Goal: Task Accomplishment & Management: Complete application form

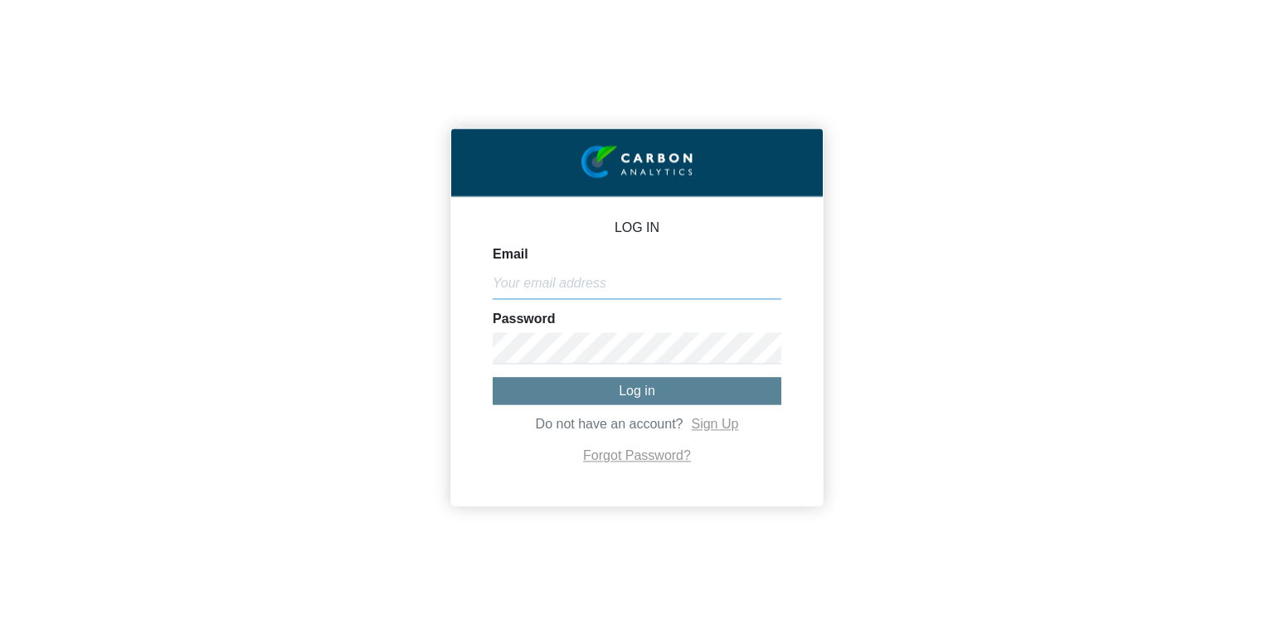
type input "[PERSON_NAME][EMAIL_ADDRESS][DOMAIN_NAME]"
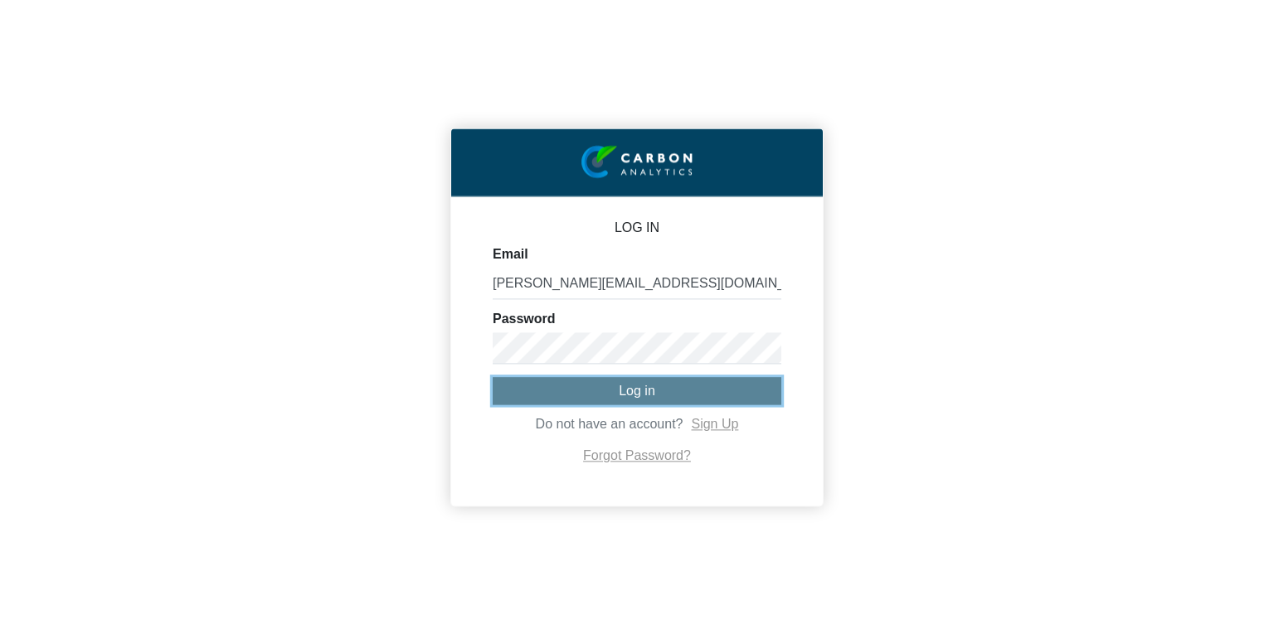
click at [603, 396] on button "Log in" at bounding box center [637, 390] width 289 height 27
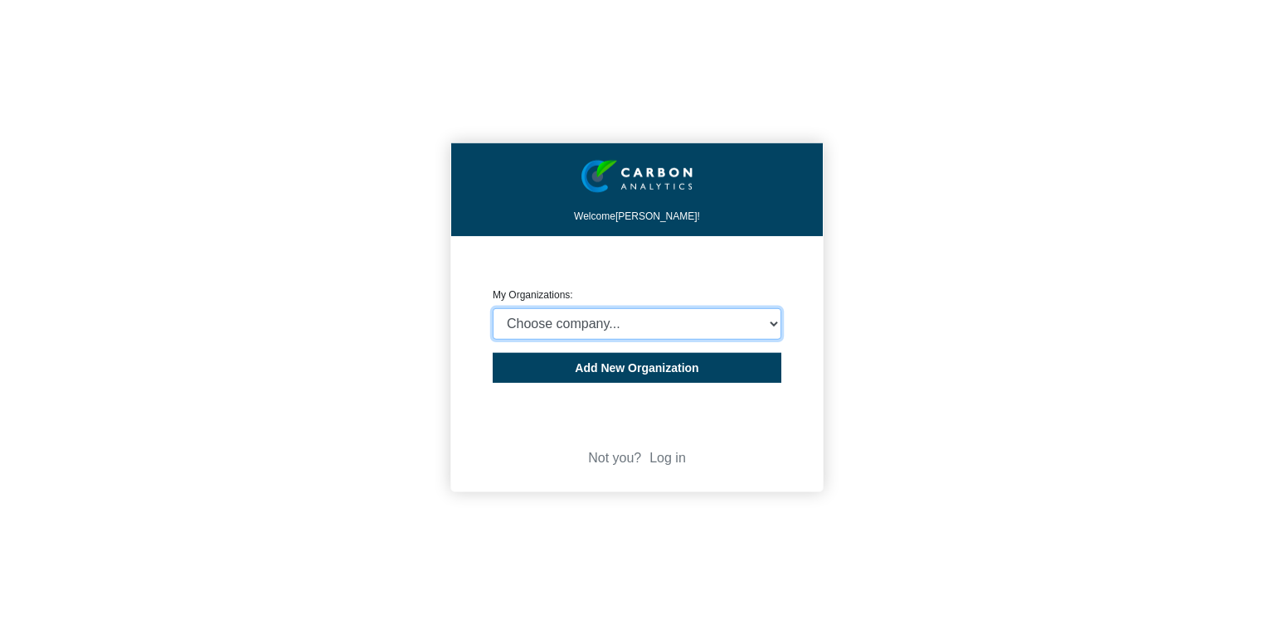
click at [667, 316] on select "Choose company... CARBON ANALYTICS LIMITED test6 Nekton Capital Limited Pacha S…" at bounding box center [637, 324] width 289 height 32
select select "4403349"
click at [493, 308] on select "Choose company... CARBON ANALYTICS LIMITED test6 Nekton Capital Limited Pacha S…" at bounding box center [637, 324] width 289 height 32
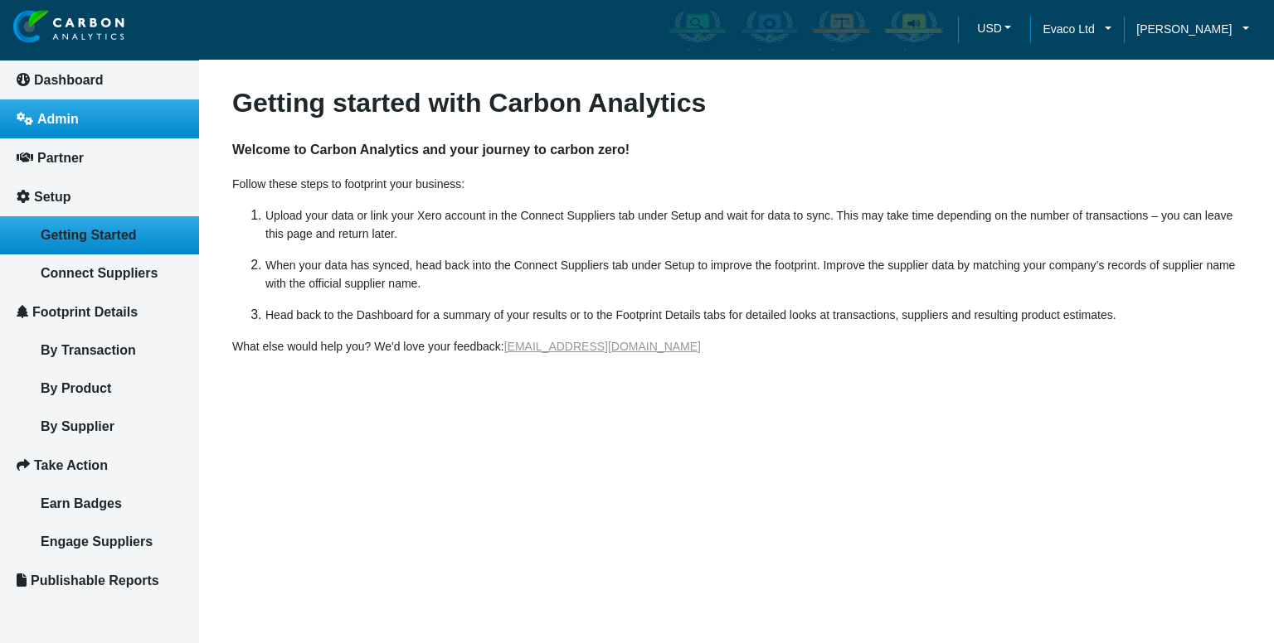
click at [71, 127] on link "Admin" at bounding box center [99, 119] width 199 height 39
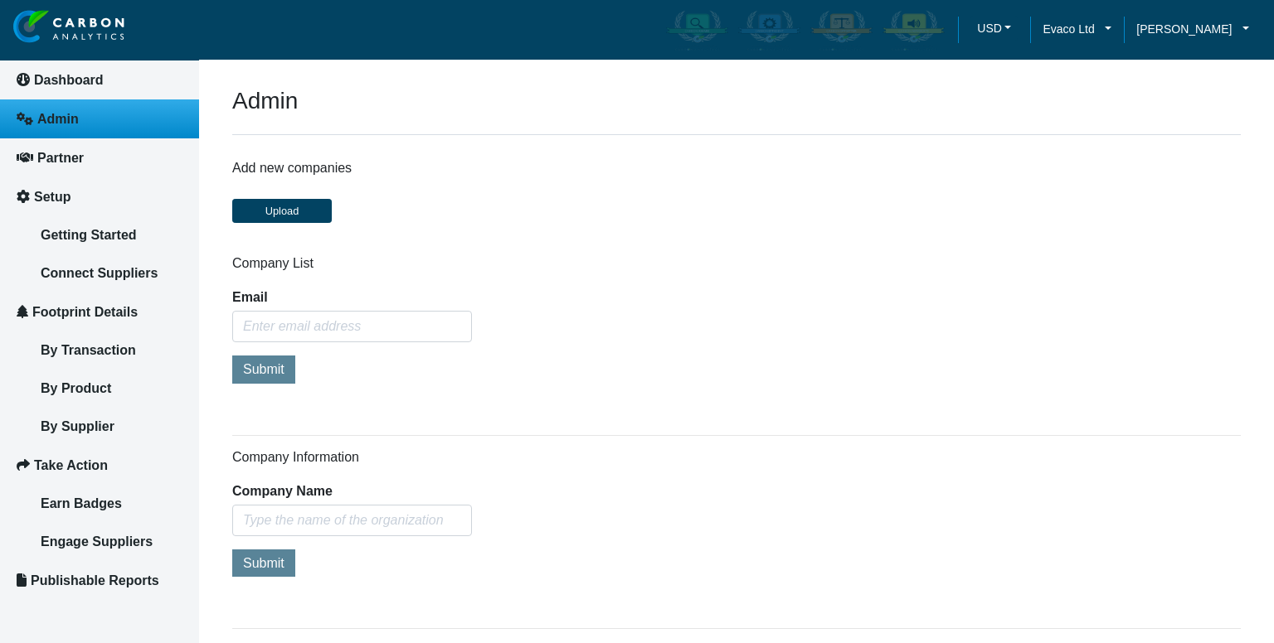
type input "[PERSON_NAME][EMAIL_ADDRESS][DOMAIN_NAME]"
click at [310, 517] on input "text" at bounding box center [352, 521] width 240 height 32
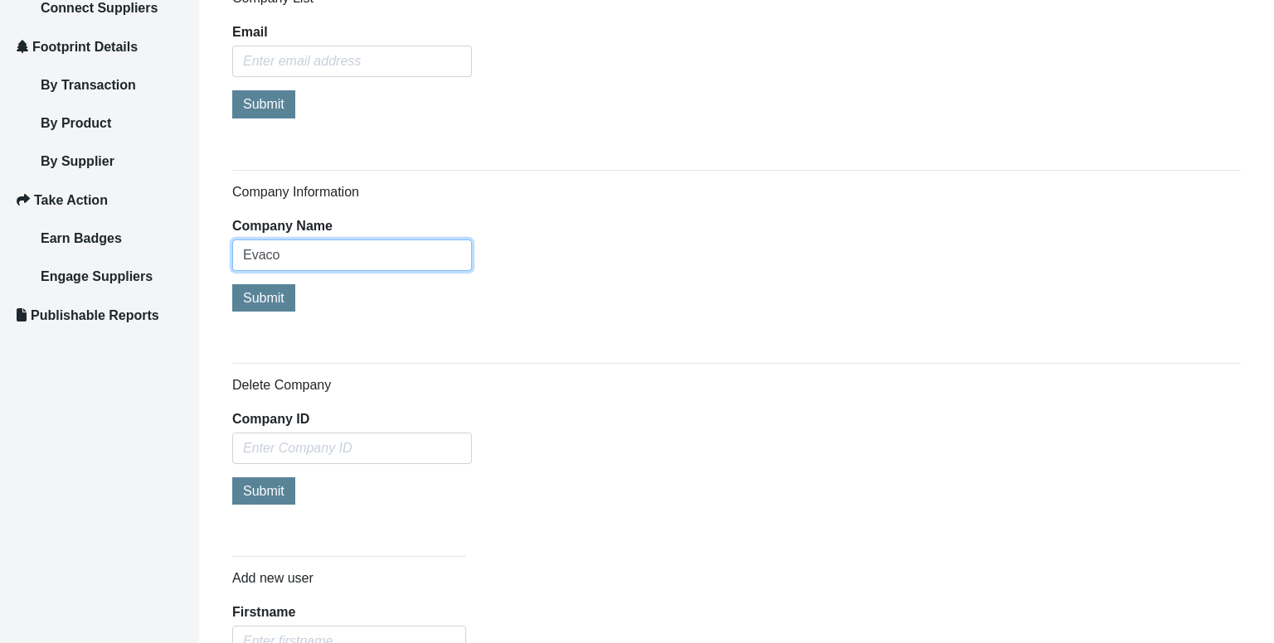
scroll to position [268, 0]
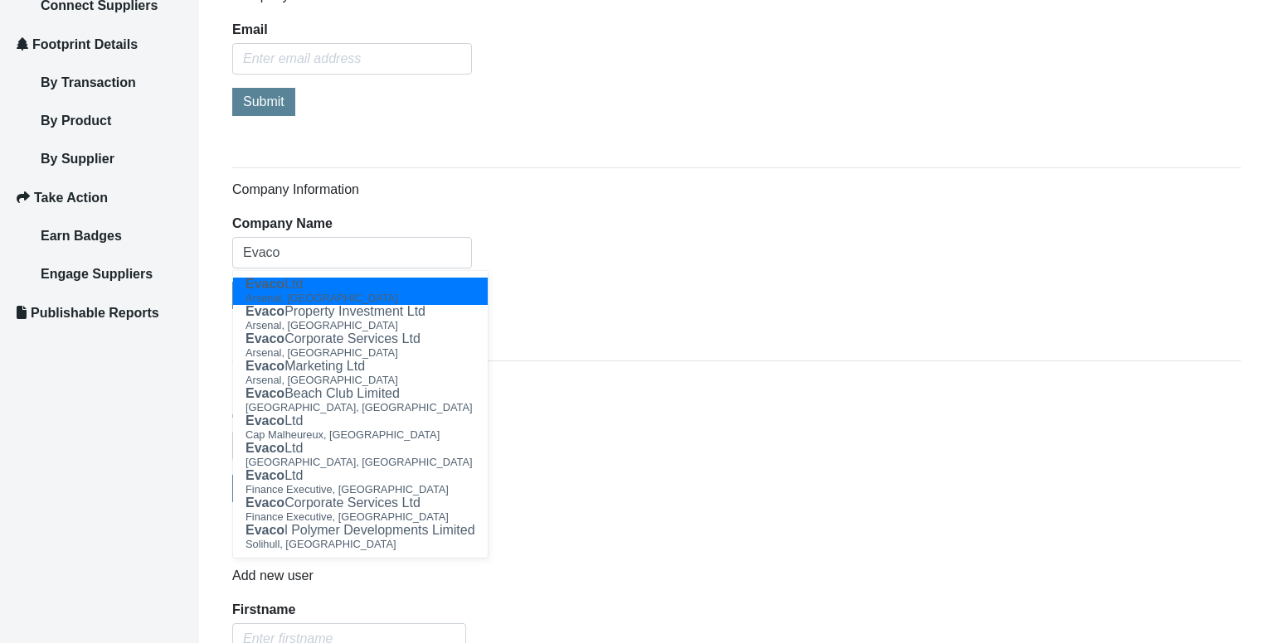
click at [959, 135] on div "Admin Add new companies Upload Company List Email Submit Company Information Co…" at bounding box center [736, 648] width 1008 height 1659
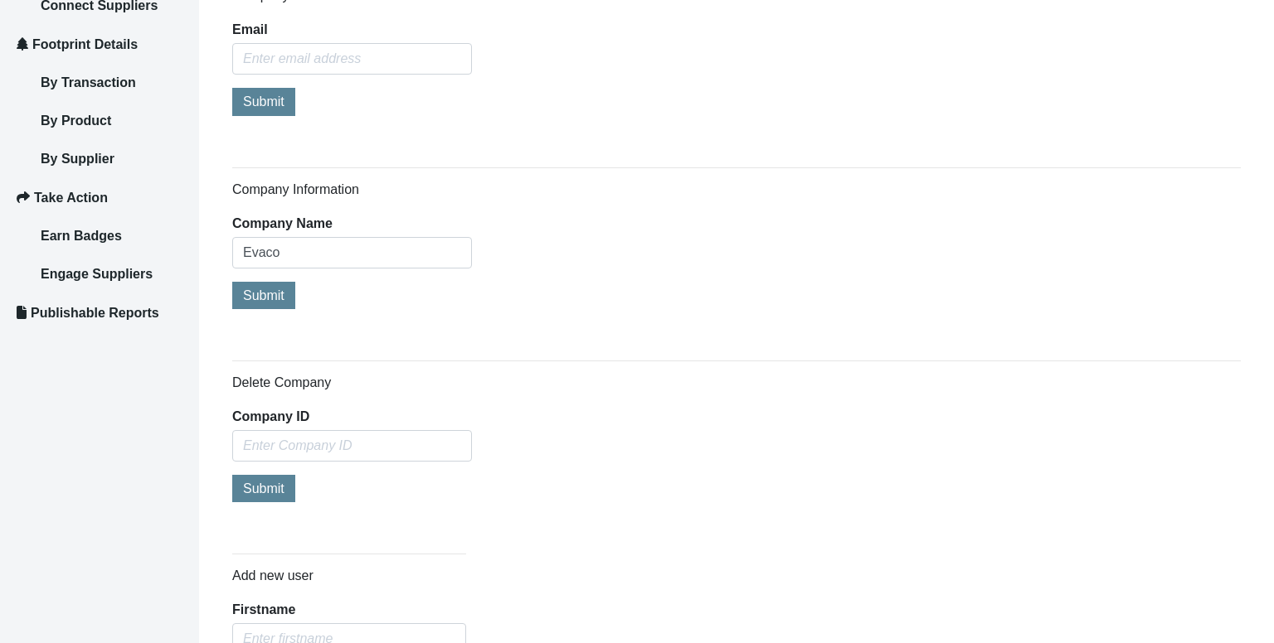
scroll to position [0, 0]
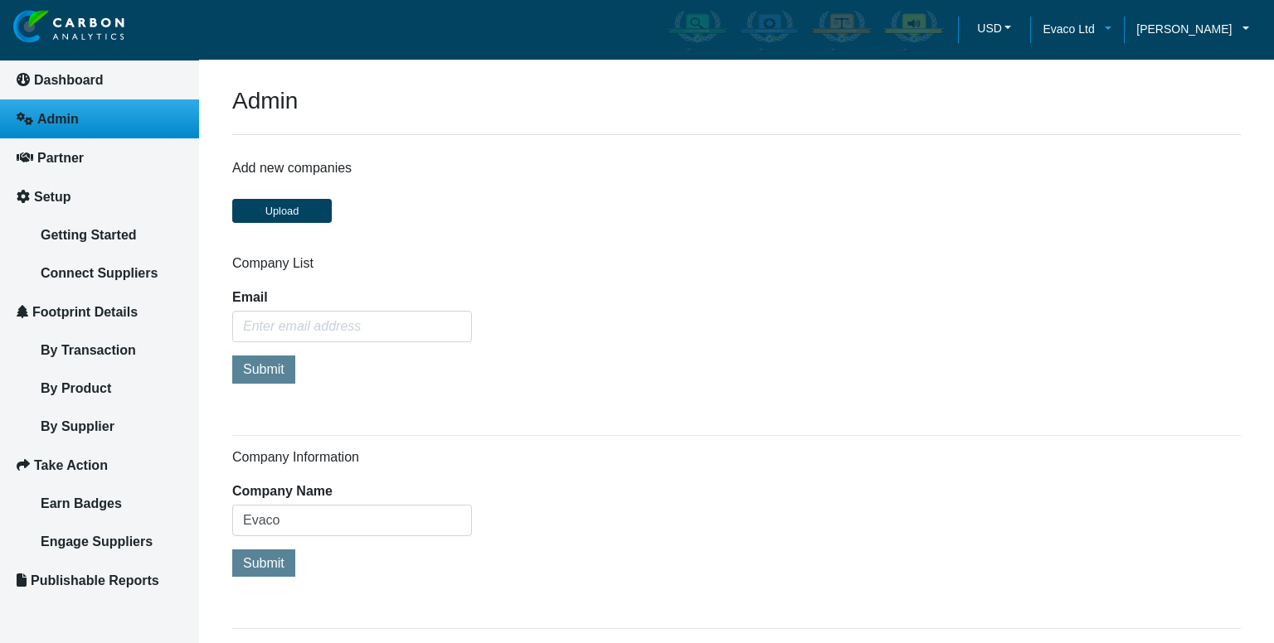
click at [1086, 23] on span "Evaco Ltd" at bounding box center [1067, 29] width 51 height 18
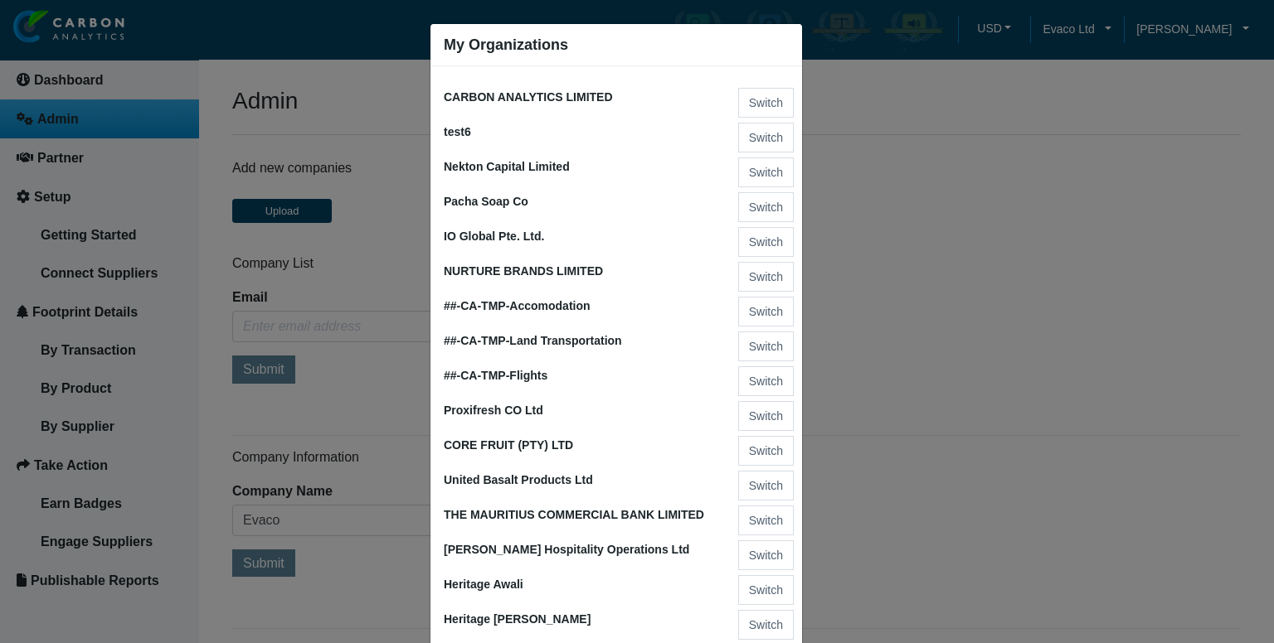
click at [1053, 163] on ngb-modal-window "My Organizations CARBON ANALYTICS LIMITED Switch test6 Switch Nekton Capital Li…" at bounding box center [637, 321] width 1274 height 643
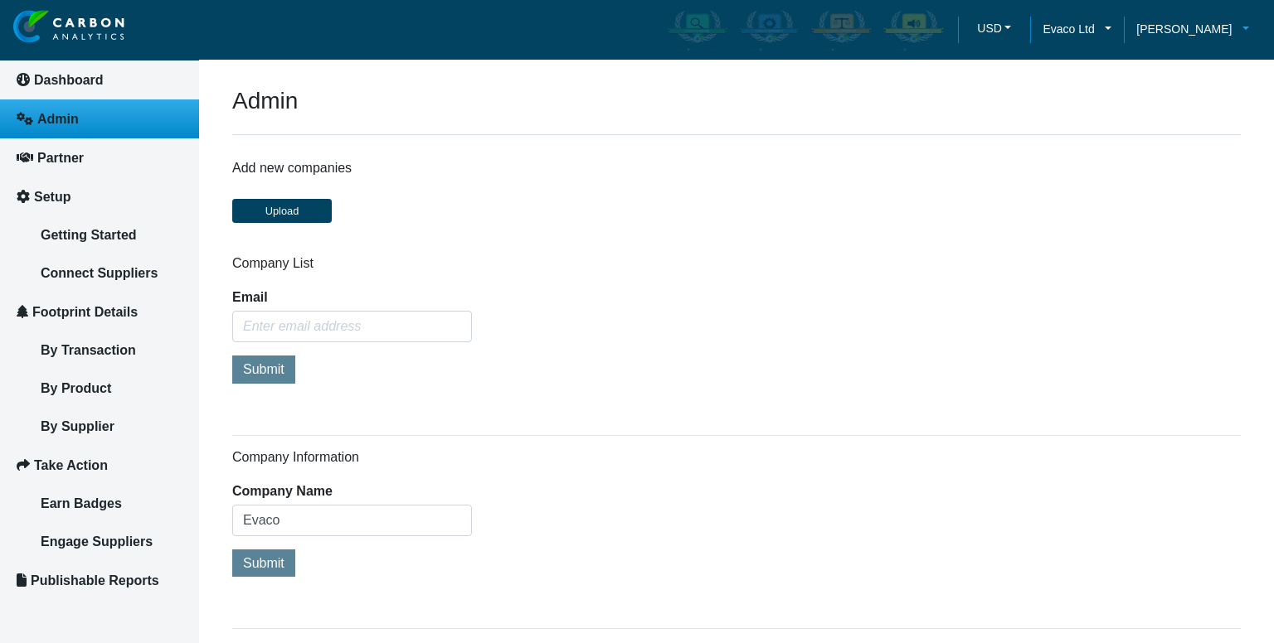
click at [1174, 24] on span "[PERSON_NAME]" at bounding box center [1183, 29] width 95 height 18
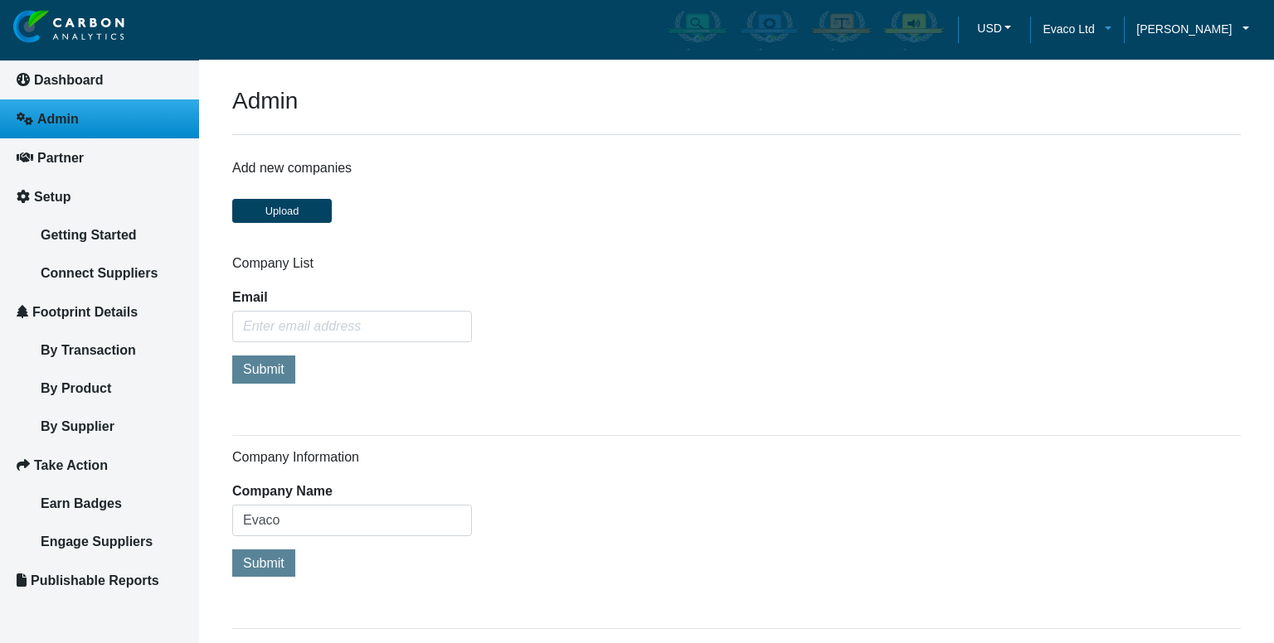
click at [1105, 26] on link "Evaco Ltd" at bounding box center [1077, 29] width 94 height 18
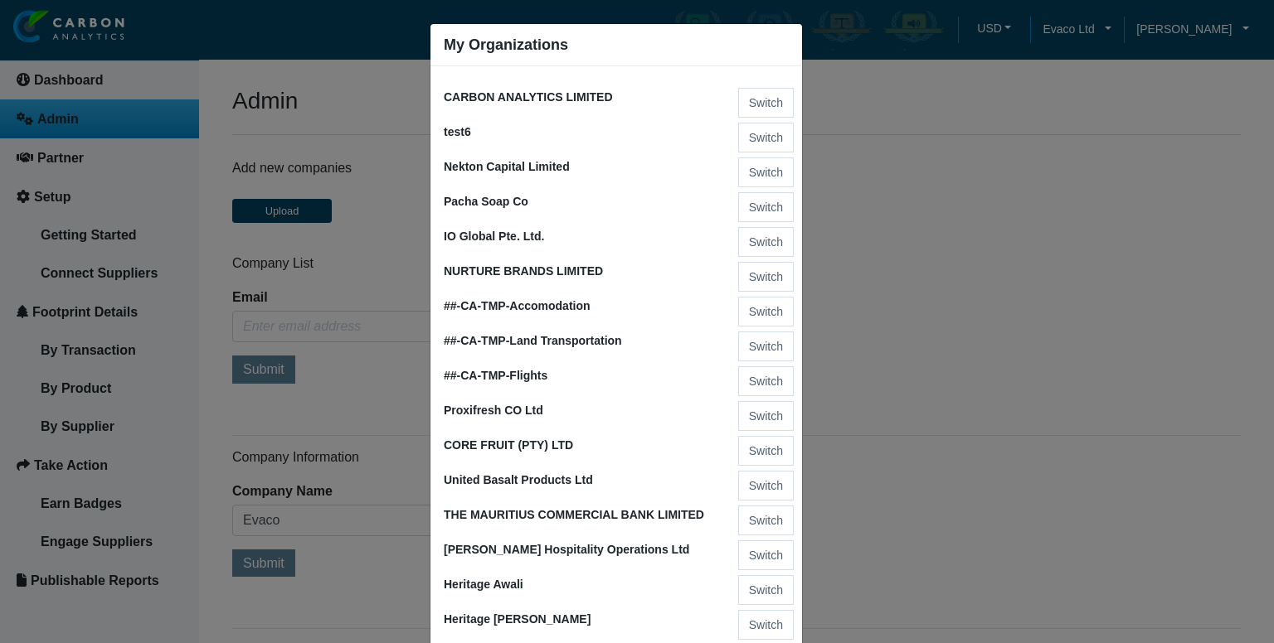
click at [992, 233] on ngb-modal-window "My Organizations CARBON ANALYTICS LIMITED Switch test6 Switch Nekton Capital Li…" at bounding box center [637, 321] width 1274 height 643
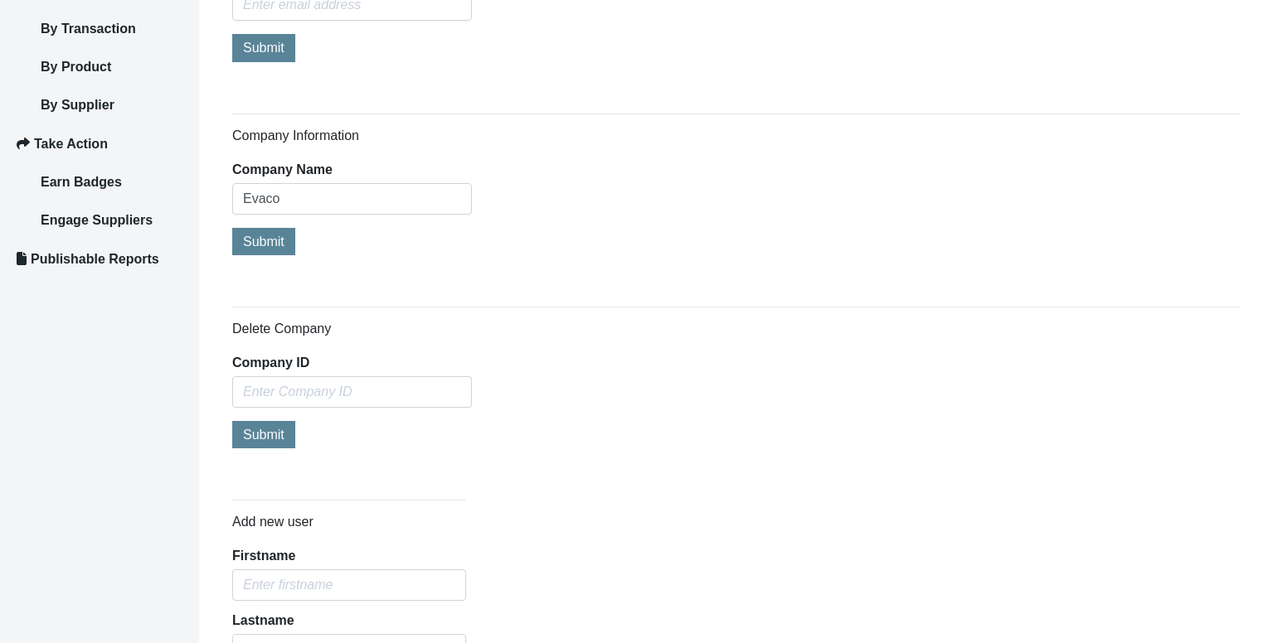
scroll to position [328, 0]
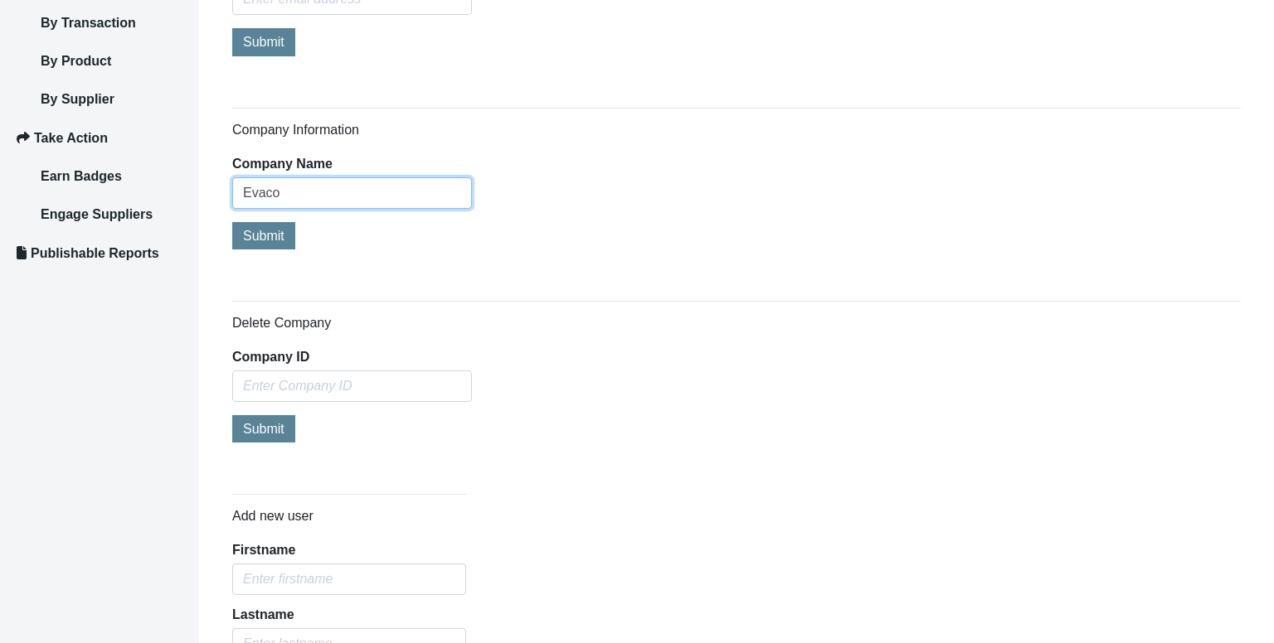
click at [308, 179] on input "Evaco" at bounding box center [352, 193] width 240 height 32
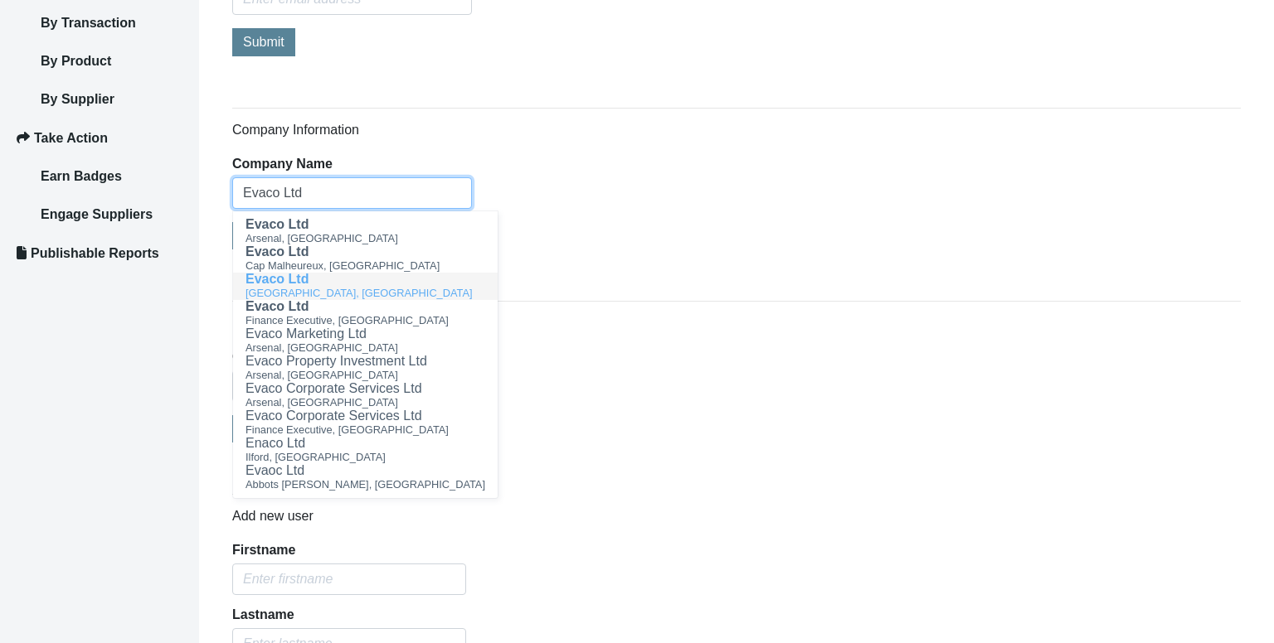
click at [302, 280] on span "Evaco Ltd" at bounding box center [276, 279] width 63 height 14
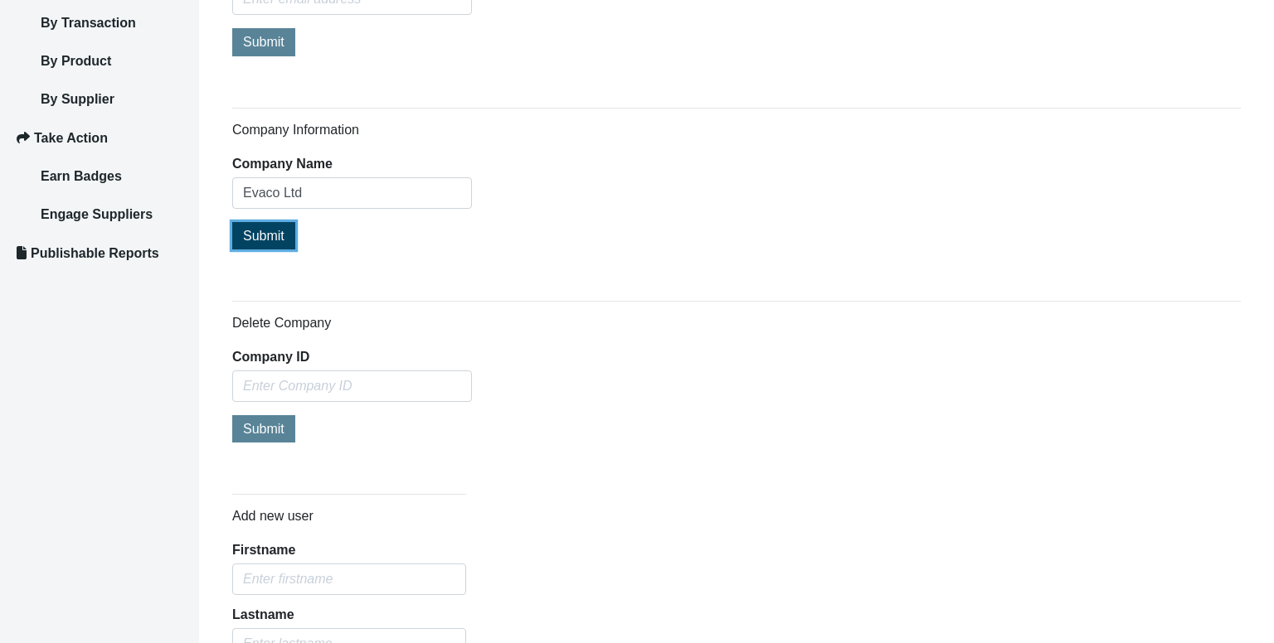
click at [260, 240] on span "Submit" at bounding box center [263, 236] width 41 height 14
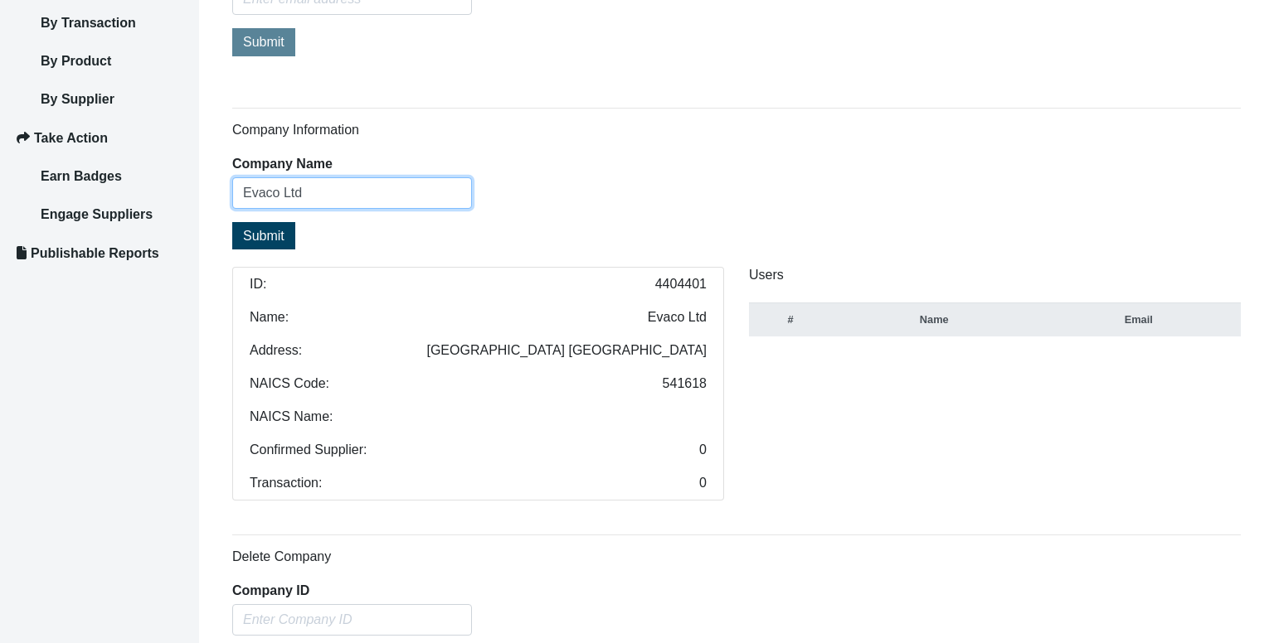
click at [295, 192] on input "Evaco Ltd" at bounding box center [352, 193] width 240 height 32
click at [327, 189] on input "Evaco Ltd" at bounding box center [352, 193] width 240 height 32
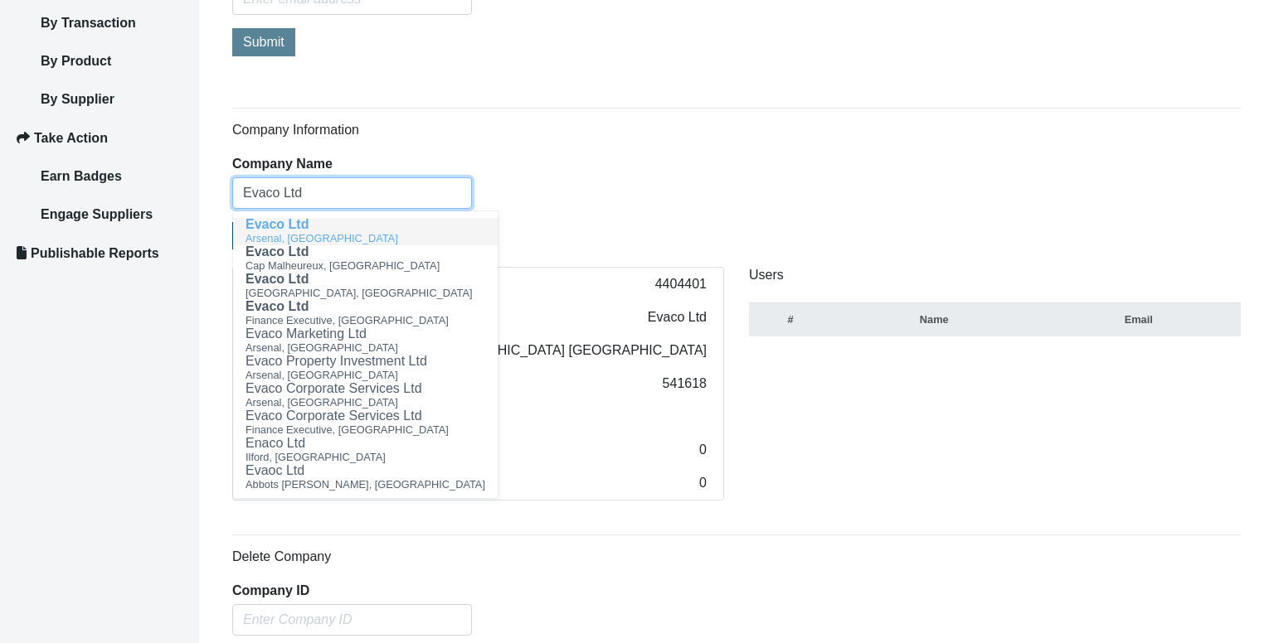
click at [299, 232] on span "Arsenal, [GEOGRAPHIC_DATA]" at bounding box center [321, 238] width 153 height 12
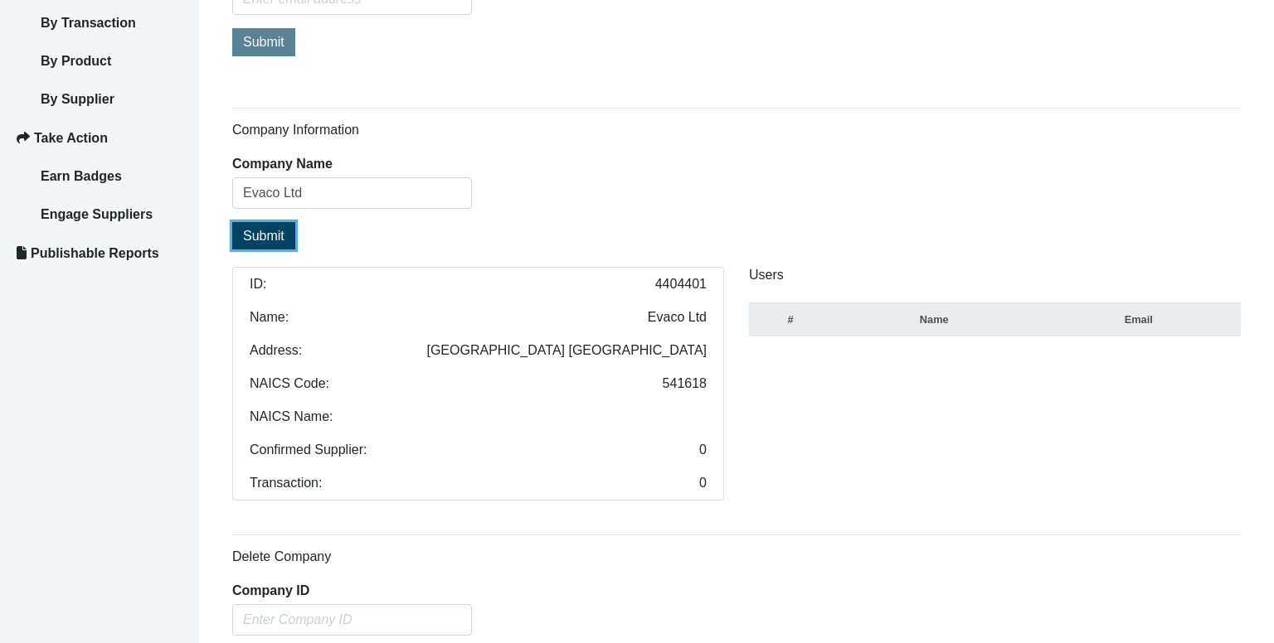
click at [269, 235] on span "Submit" at bounding box center [263, 236] width 41 height 14
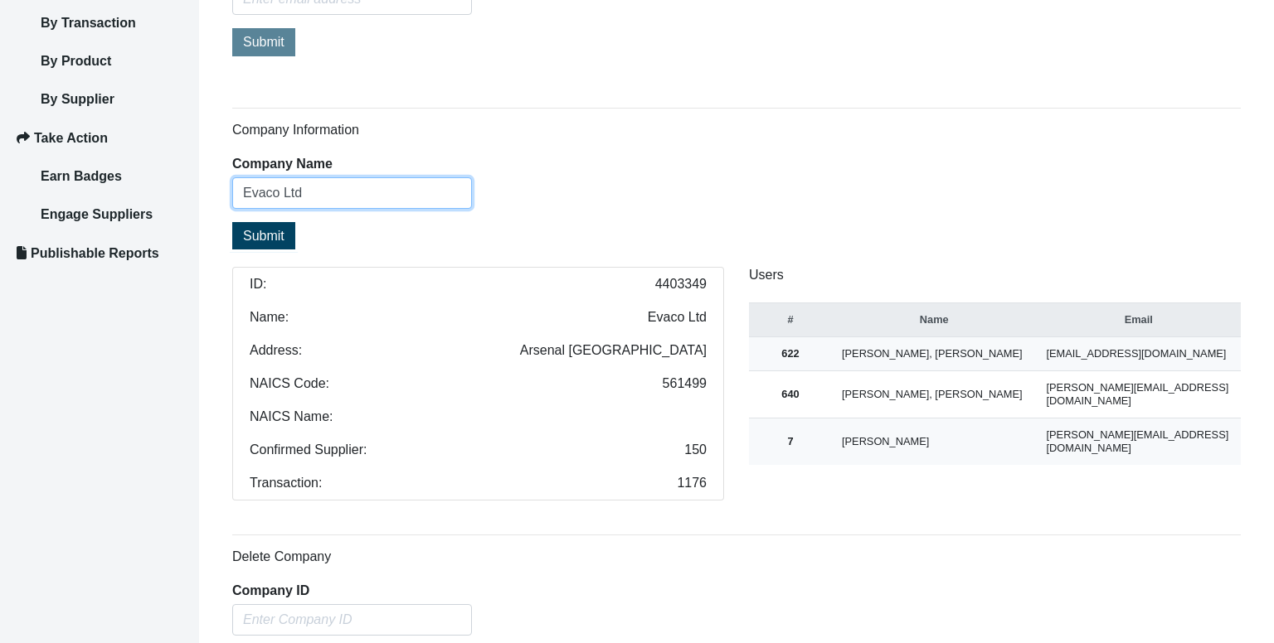
click at [315, 192] on input "Evaco Ltd" at bounding box center [352, 193] width 240 height 32
type input "Evaco Ltd"
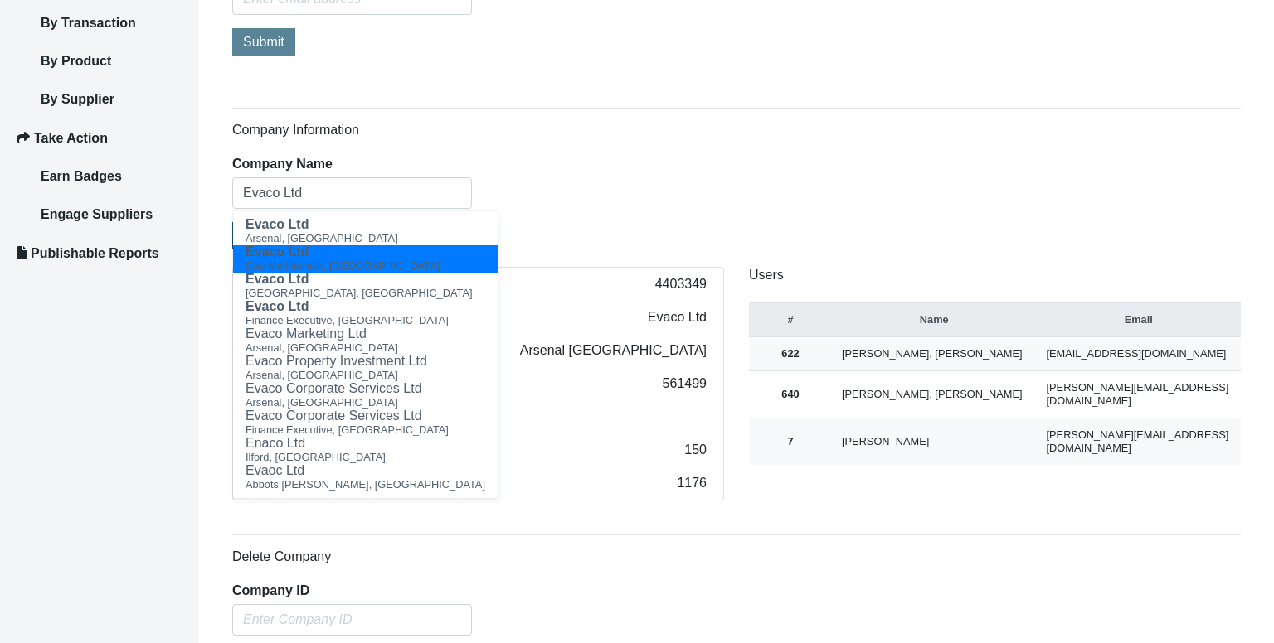
click at [517, 213] on div "Company Information Company Name Evaco Ltd Evaco Ltd Arsenal, [GEOGRAPHIC_DATA]…" at bounding box center [736, 311] width 1008 height 379
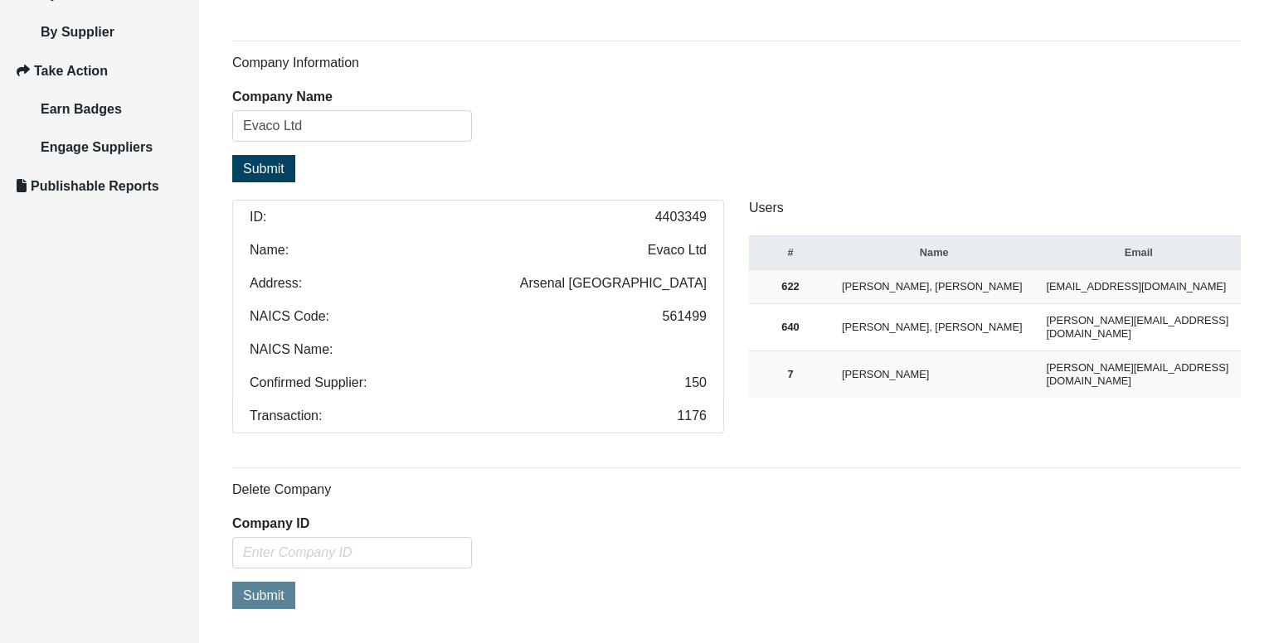
scroll to position [391, 0]
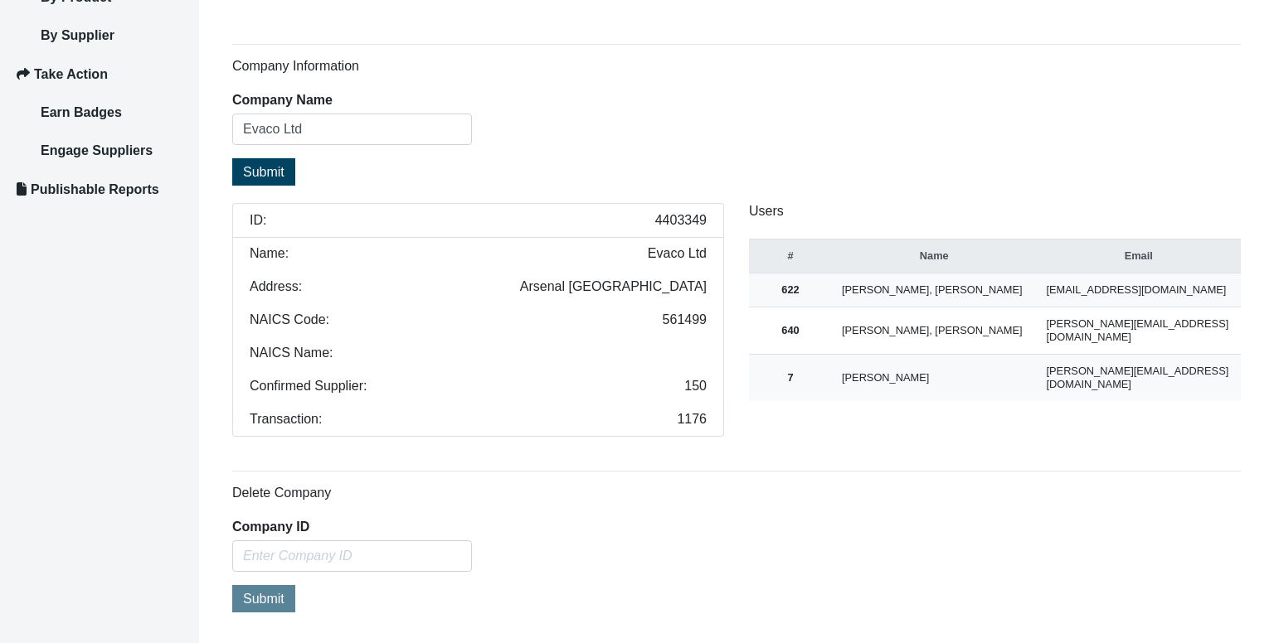
click at [686, 219] on span "4403349" at bounding box center [680, 220] width 51 height 13
copy span "4403349"
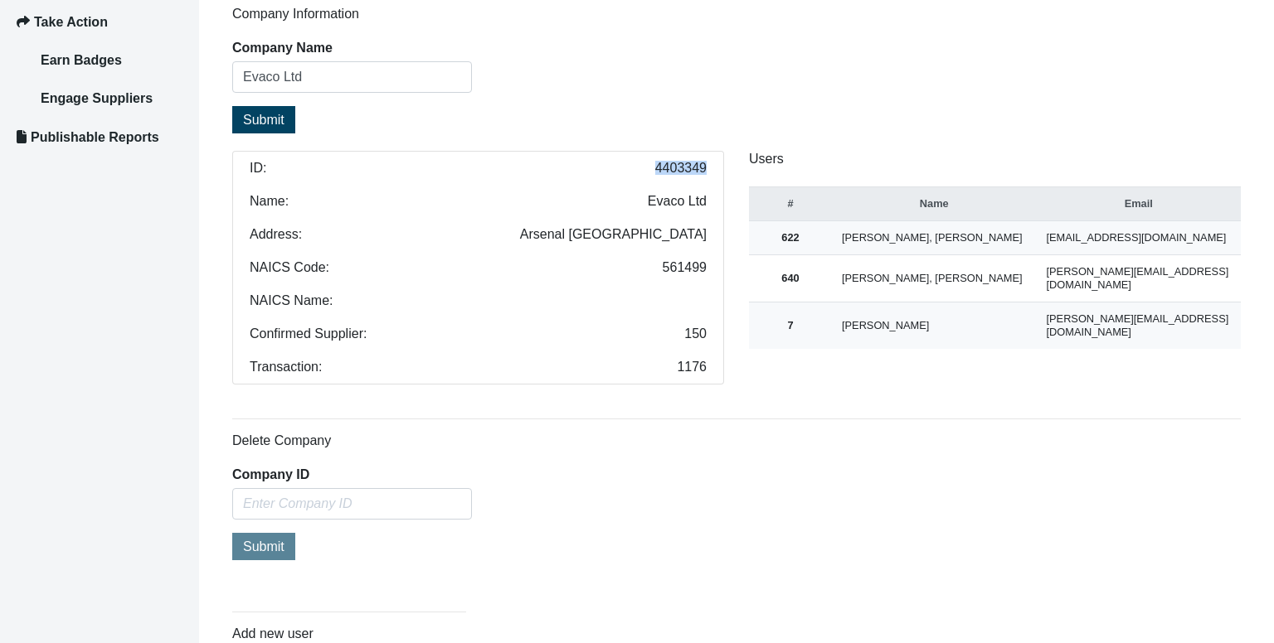
scroll to position [444, 0]
click at [677, 170] on span "4403349" at bounding box center [680, 167] width 51 height 13
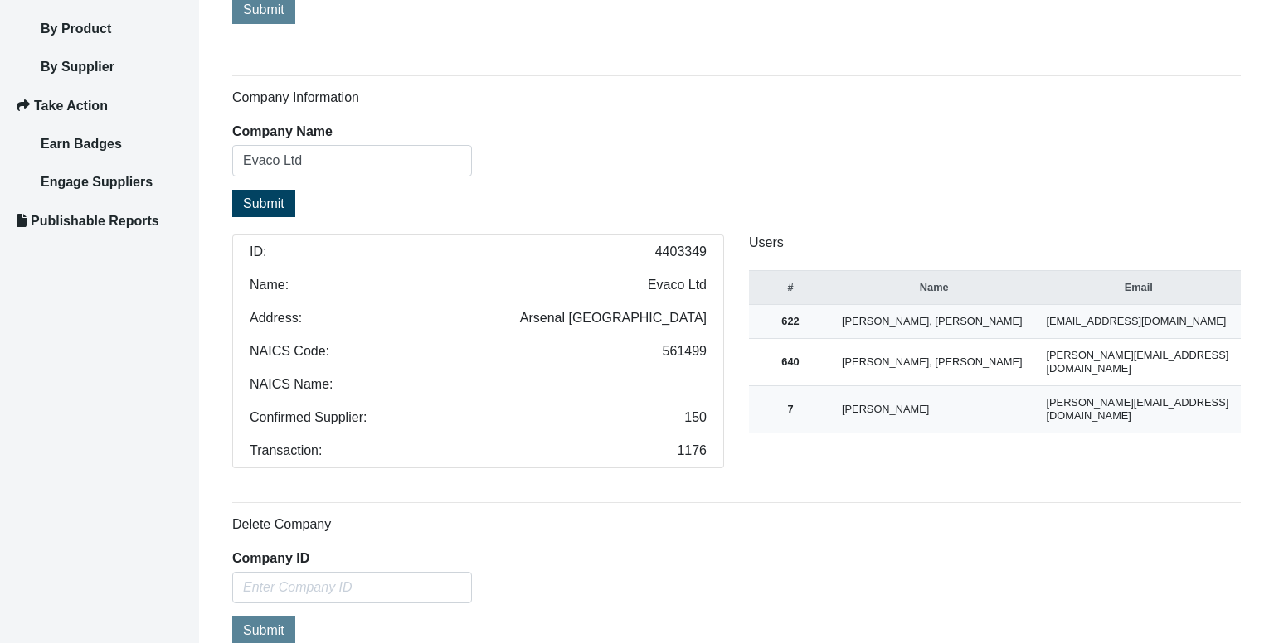
scroll to position [357, 0]
